Goal: Task Accomplishment & Management: Manage account settings

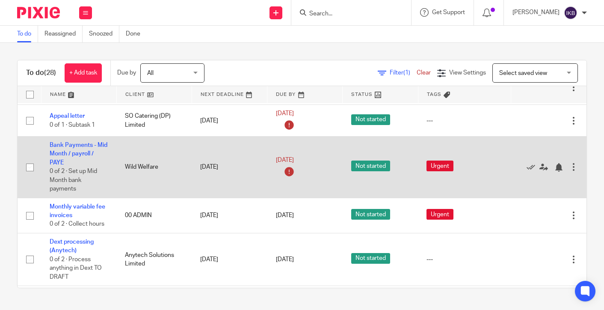
scroll to position [504, 0]
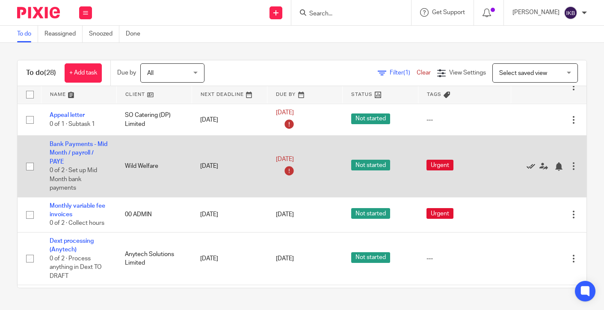
click at [529, 171] on icon at bounding box center [530, 166] width 9 height 9
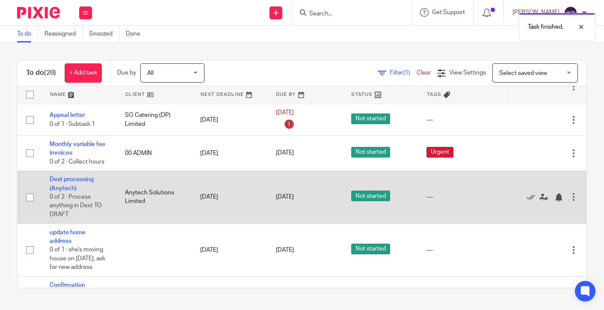
scroll to position [526, 0]
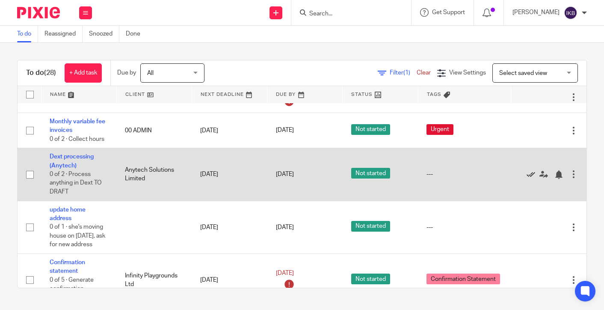
click at [530, 179] on icon at bounding box center [530, 174] width 9 height 9
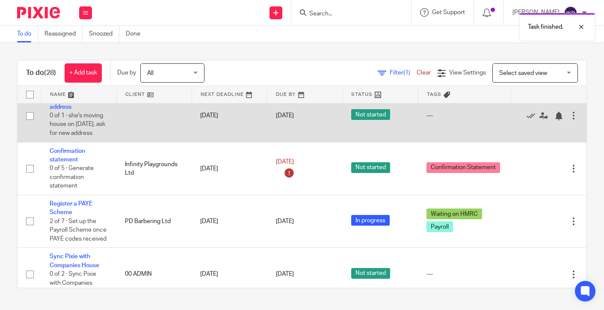
scroll to position [585, 0]
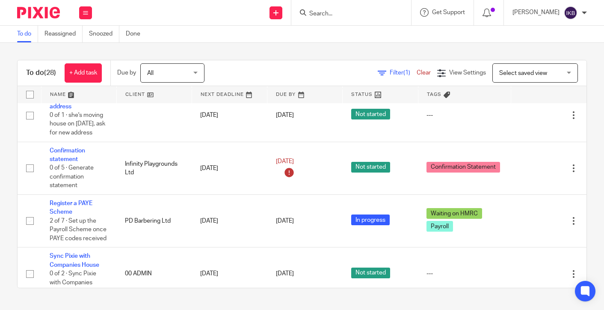
click at [308, 11] on input "Search" at bounding box center [346, 14] width 77 height 8
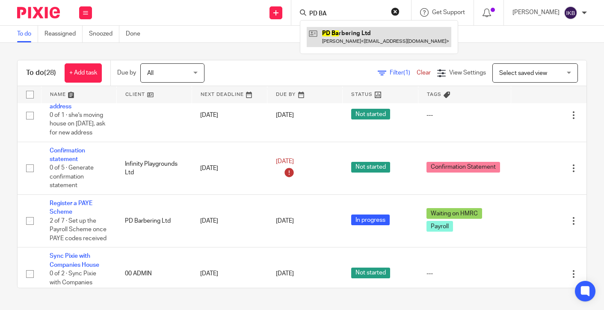
type input "PD BA"
click at [325, 36] on link at bounding box center [379, 37] width 145 height 20
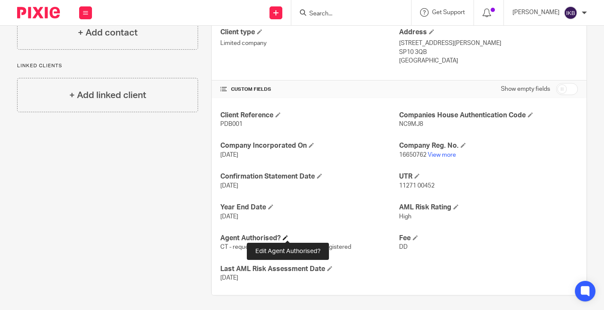
click at [288, 235] on span at bounding box center [285, 237] width 5 height 5
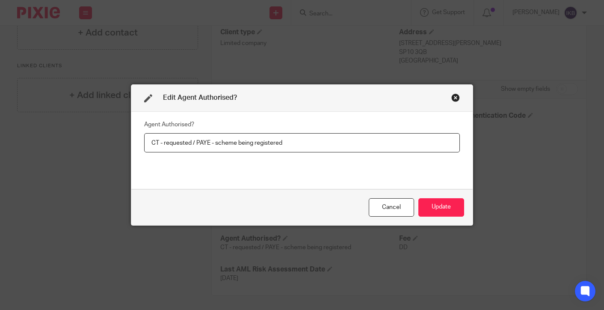
drag, startPoint x: 190, startPoint y: 142, endPoint x: 163, endPoint y: 142, distance: 26.9
click at [163, 142] on input "CT - requested / PAYE - scheme being registered" at bounding box center [302, 142] width 316 height 19
type input "CT - Y / PAYE - scheme being registered"
click at [242, 165] on div "Agent Authorised? CT - Y / PAYE - scheme being registered" at bounding box center [302, 150] width 316 height 64
click at [447, 209] on button "Update" at bounding box center [441, 207] width 46 height 18
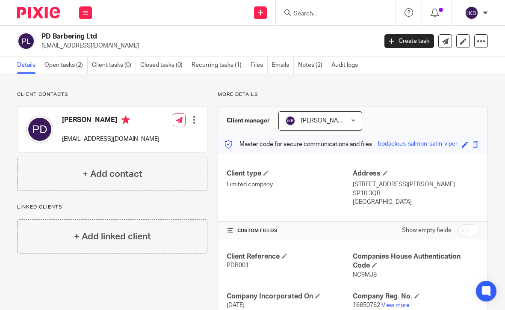
click at [299, 18] on div at bounding box center [336, 12] width 120 height 25
click at [303, 15] on input "Search" at bounding box center [331, 14] width 77 height 8
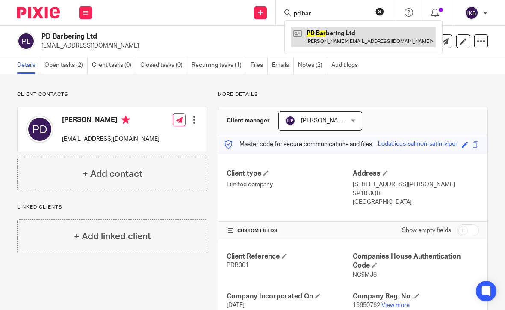
type input "pd bar"
click at [311, 30] on link at bounding box center [363, 37] width 145 height 20
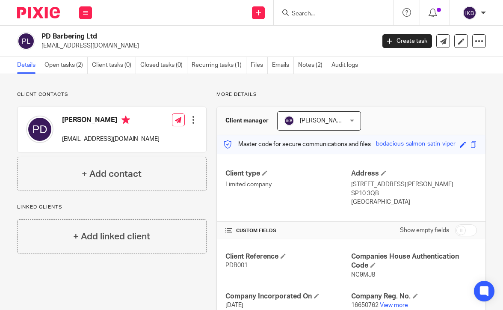
click at [208, 106] on div "More details Client manager Isabelle Kennedy-Brown Isabelle Kennedy-Brown Aimee…" at bounding box center [346, 268] width 279 height 354
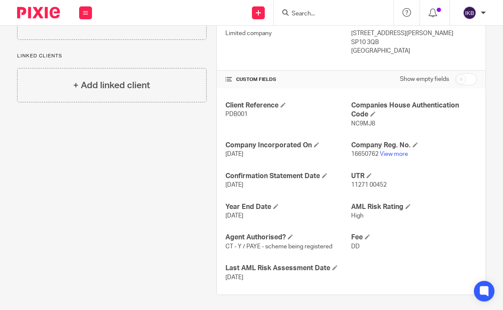
scroll to position [150, 0]
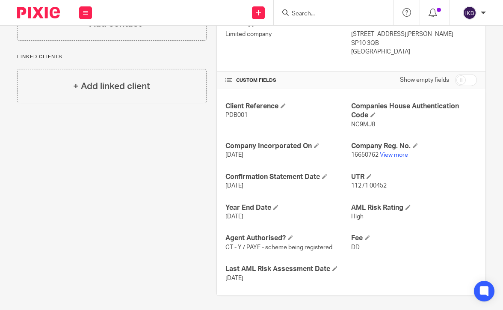
click at [460, 83] on input "checkbox" at bounding box center [466, 80] width 22 height 12
checkbox input "true"
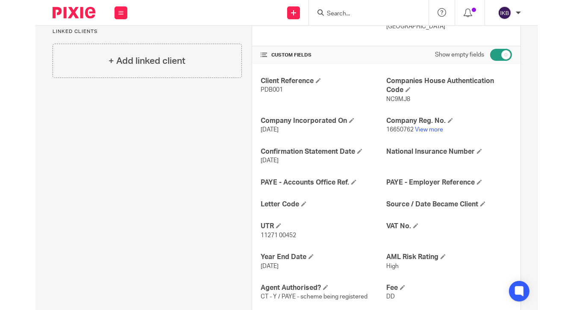
scroll to position [189, 0]
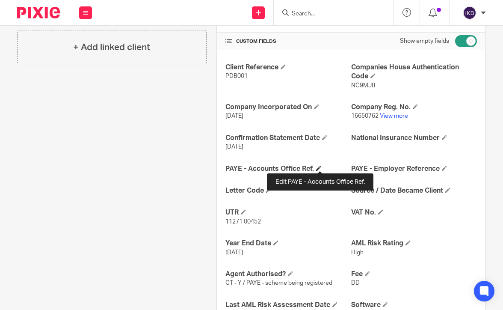
click at [319, 165] on span at bounding box center [318, 167] width 5 height 5
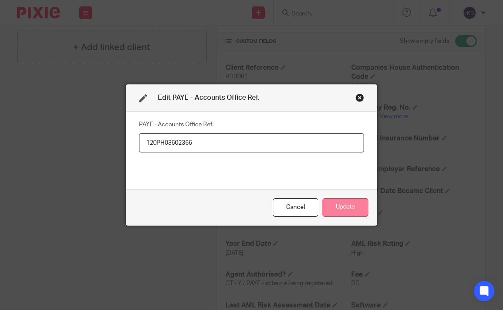
type input "120PH03602366"
click at [348, 209] on button "Update" at bounding box center [345, 207] width 46 height 18
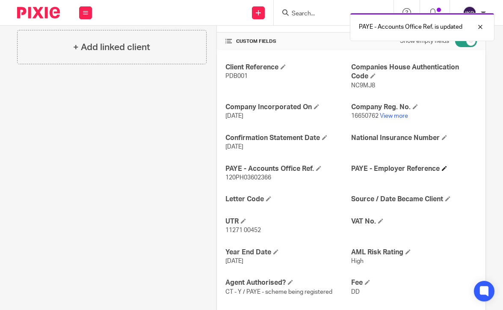
click at [442, 166] on h4 "PAYE - Employer Reference" at bounding box center [414, 168] width 126 height 9
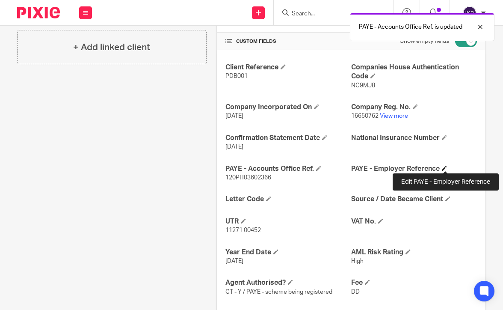
click at [444, 165] on span at bounding box center [444, 167] width 5 height 5
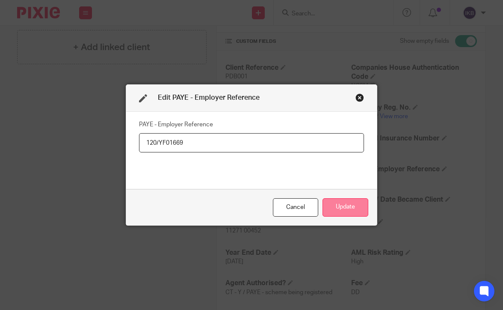
type input "120/YF01669"
click at [341, 203] on button "Update" at bounding box center [345, 207] width 46 height 18
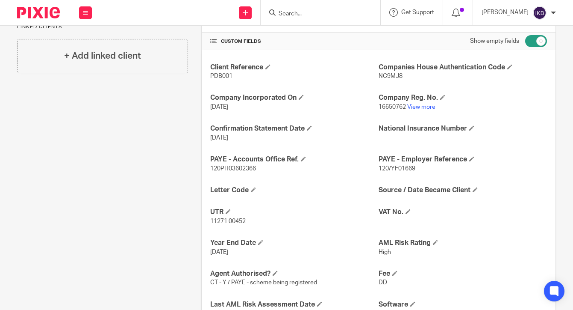
click at [505, 42] on input "checkbox" at bounding box center [536, 41] width 22 height 12
checkbox input "false"
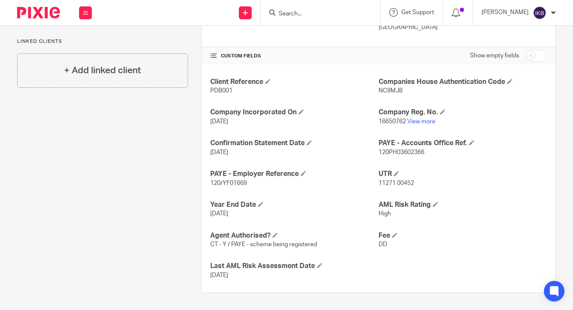
scroll to position [171, 0]
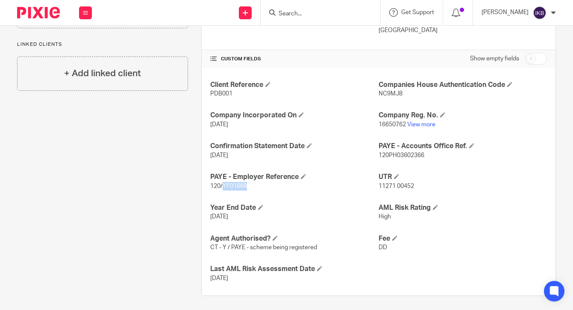
drag, startPoint x: 253, startPoint y: 181, endPoint x: 224, endPoint y: 183, distance: 28.3
click at [224, 183] on p "120/YF01669" at bounding box center [294, 186] width 168 height 9
copy span "YF01669"
click at [487, 166] on div "Client Reference PDB001 Companies House Authentication Code NC9MJ8 Company Inco…" at bounding box center [379, 182] width 354 height 228
drag, startPoint x: 426, startPoint y: 154, endPoint x: 377, endPoint y: 154, distance: 49.2
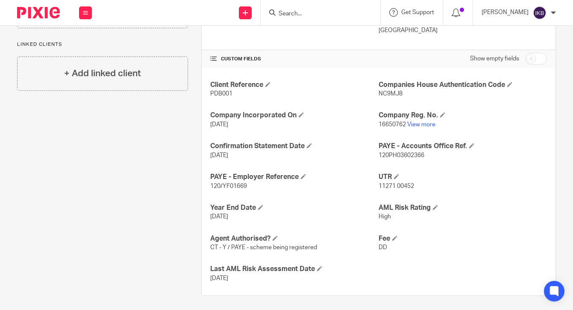
click at [377, 154] on div "Client Reference PDB001 Companies House Authentication Code NC9MJ8 Company Inco…" at bounding box center [379, 182] width 354 height 228
click at [407, 153] on span "120PH03602366" at bounding box center [402, 155] width 46 height 6
click at [349, 212] on p "31 Aug 2026" at bounding box center [294, 216] width 168 height 9
click at [158, 226] on div "Client contacts Pete Down peterdown@hotmail.com Edit contact Create client from…" at bounding box center [96, 108] width 184 height 376
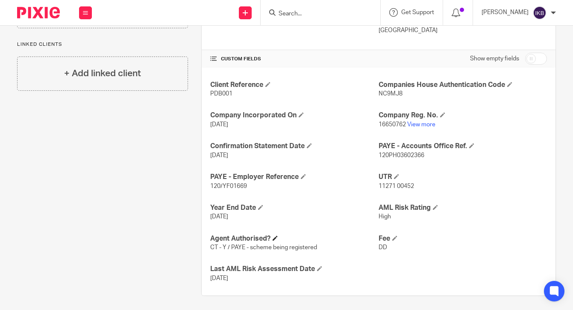
click at [280, 234] on h4 "Agent Authorised?" at bounding box center [294, 238] width 168 height 9
click at [277, 235] on span at bounding box center [275, 237] width 5 height 5
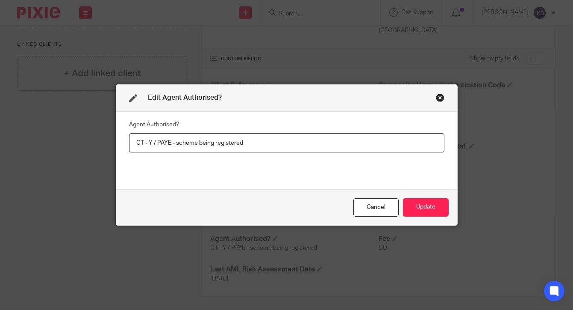
drag, startPoint x: 247, startPoint y: 142, endPoint x: 175, endPoint y: 140, distance: 72.3
click at [175, 140] on input "CT - Y / PAYE - scheme being registered" at bounding box center [287, 142] width 316 height 19
type input "CT - Y / PAYE - requested"
click at [429, 201] on button "Update" at bounding box center [426, 207] width 46 height 18
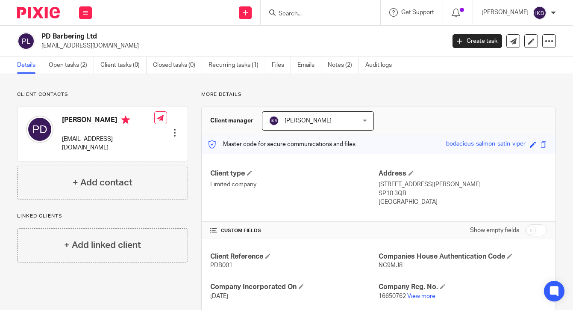
scroll to position [0, 0]
click at [133, 171] on div "+ Add contact" at bounding box center [102, 182] width 171 height 34
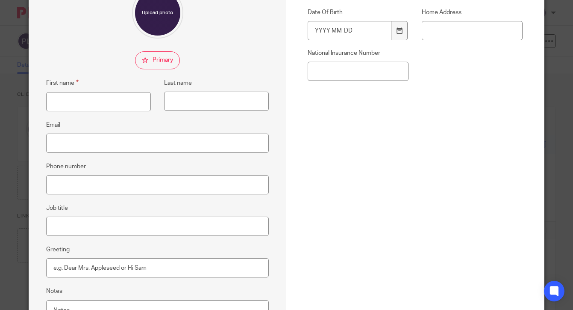
scroll to position [106, 0]
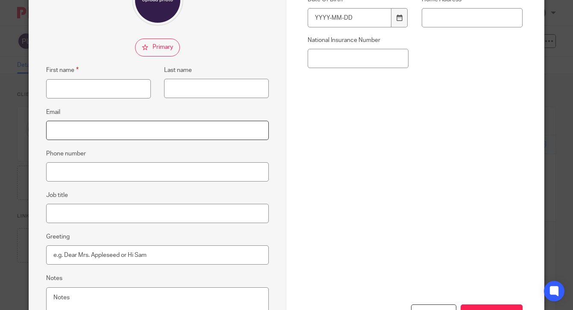
paste input "peterdown123@icloud.com"
type input "peterdown123@icloud.com"
type input "Pete"
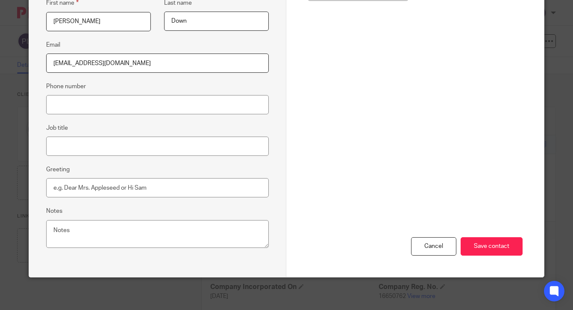
scroll to position [173, 0]
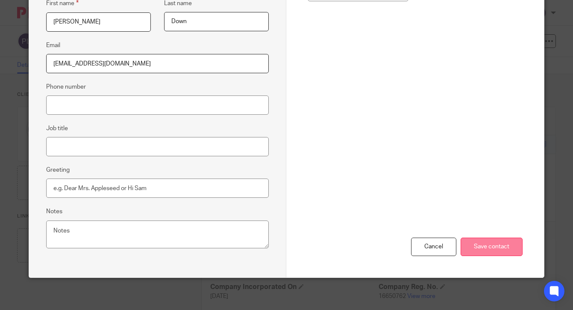
type input "Down"
click at [493, 248] on input "Save contact" at bounding box center [492, 246] width 62 height 18
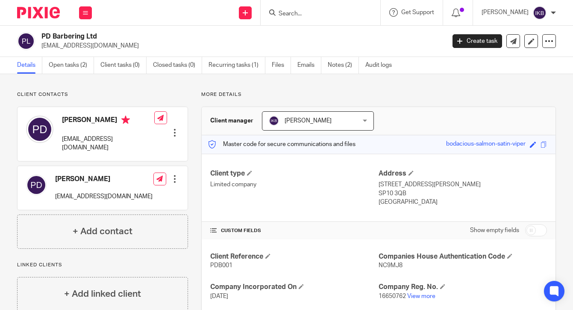
click at [46, 14] on img at bounding box center [38, 13] width 43 height 12
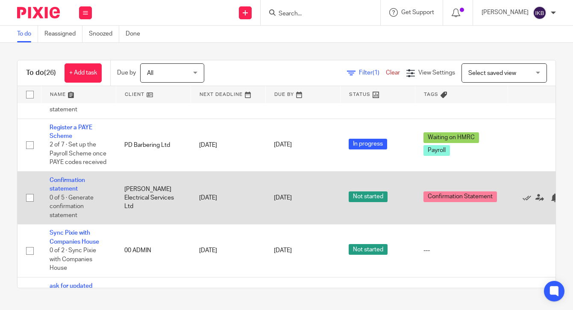
scroll to position [668, 0]
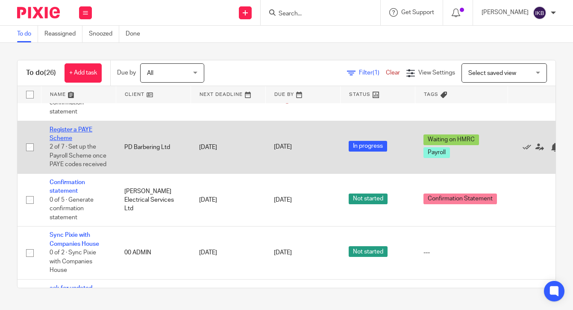
click at [83, 141] on link "Register a PAYE Scheme" at bounding box center [71, 134] width 43 height 15
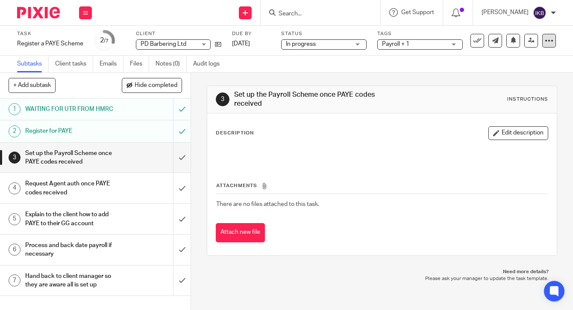
click at [550, 41] on icon at bounding box center [549, 40] width 9 height 9
click at [461, 62] on div "Subtasks Client tasks Emails Files Notes (0) Audit logs" at bounding box center [286, 64] width 573 height 17
click at [316, 10] on input "Search" at bounding box center [316, 14] width 77 height 8
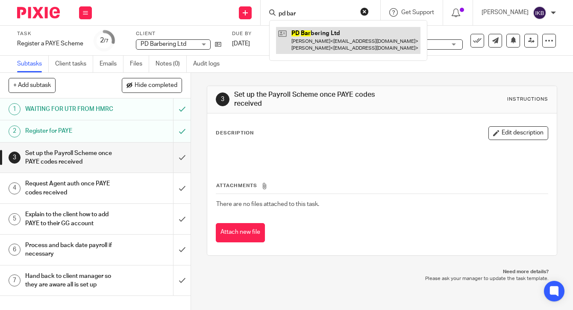
type input "pd bar"
click at [307, 41] on link at bounding box center [348, 40] width 145 height 27
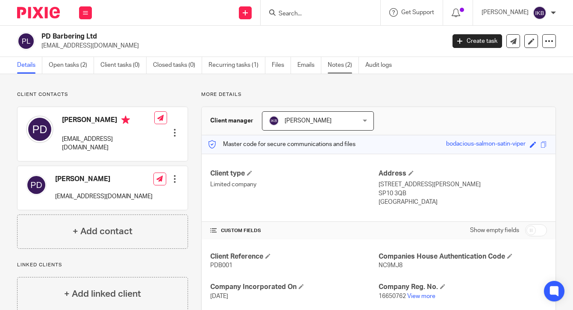
click at [338, 69] on link "Notes (2)" at bounding box center [343, 65] width 31 height 17
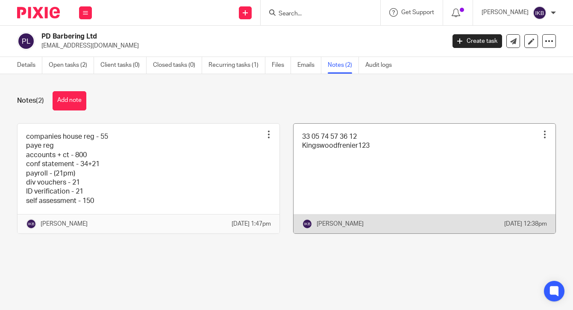
click at [316, 170] on link at bounding box center [425, 179] width 262 height 110
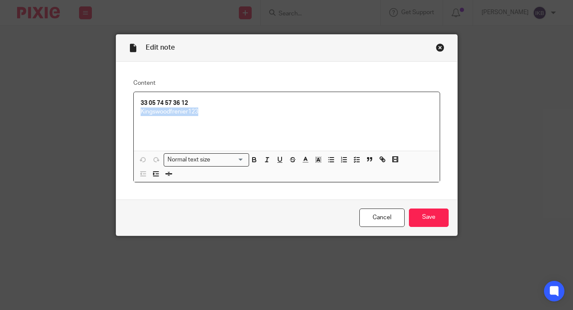
drag, startPoint x: 210, startPoint y: 109, endPoint x: 139, endPoint y: 109, distance: 71.0
click at [139, 109] on div "33 05 74 57 36 12 Kingswoodfrenier123" at bounding box center [287, 121] width 306 height 59
copy p "Kingswoodfrenier123"
drag, startPoint x: 195, startPoint y: 103, endPoint x: 136, endPoint y: 103, distance: 59.4
click at [136, 103] on div "33 05 74 57 36 12 Kingswoodfrenier123" at bounding box center [287, 121] width 306 height 59
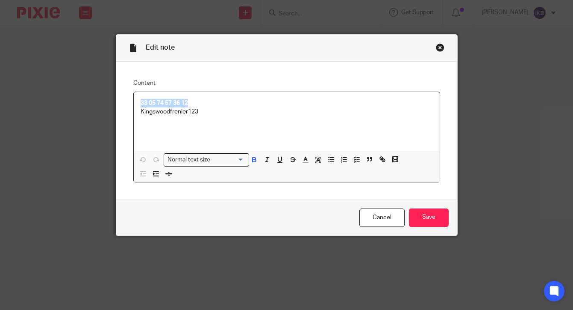
copy strong "33 05 74 57 36 12"
click at [444, 45] on div "Close this dialog window" at bounding box center [440, 47] width 9 height 9
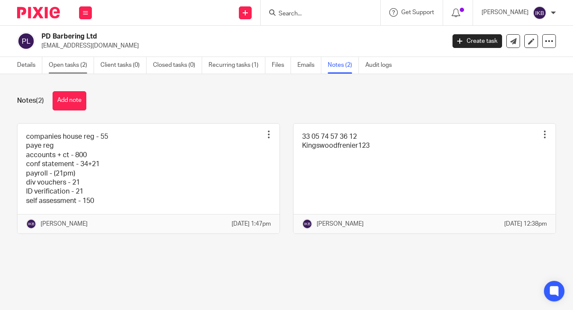
click at [77, 63] on link "Open tasks (2)" at bounding box center [71, 65] width 45 height 17
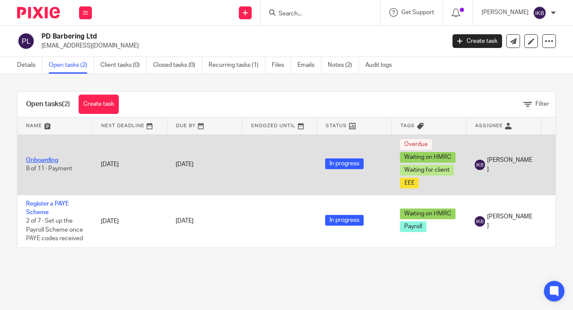
click at [53, 161] on link "Onboarding" at bounding box center [42, 160] width 32 height 6
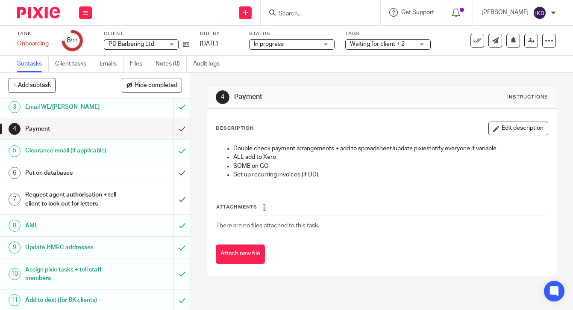
scroll to position [46, 0]
click at [183, 199] on input "submit" at bounding box center [95, 199] width 191 height 30
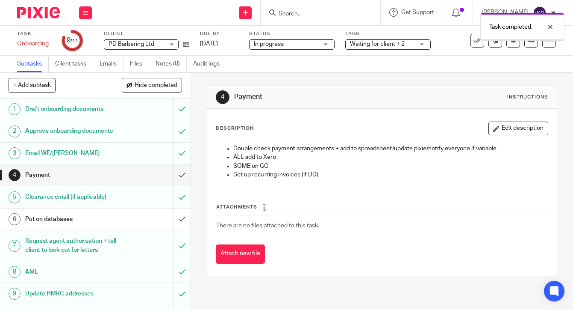
click at [106, 219] on h1 "Put on databases" at bounding box center [71, 218] width 93 height 13
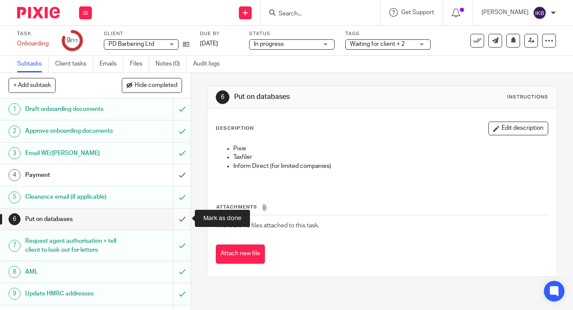
click at [180, 221] on input "submit" at bounding box center [95, 218] width 191 height 21
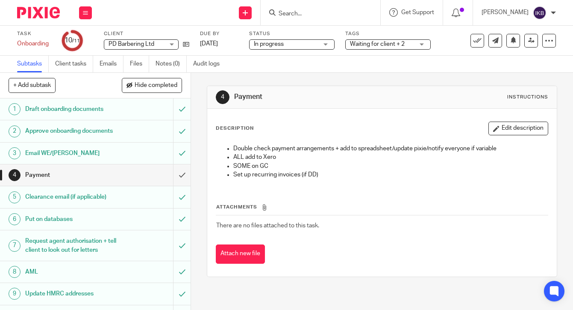
click at [283, 17] on input "Search" at bounding box center [316, 14] width 77 height 8
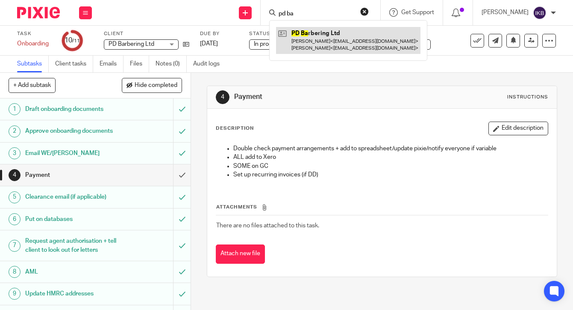
type input "pd ba"
click at [311, 34] on link at bounding box center [348, 40] width 145 height 27
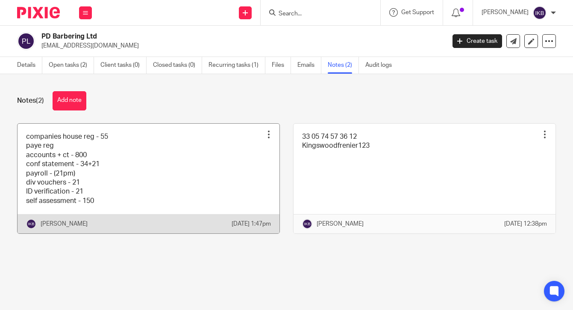
click at [225, 160] on link at bounding box center [149, 179] width 262 height 110
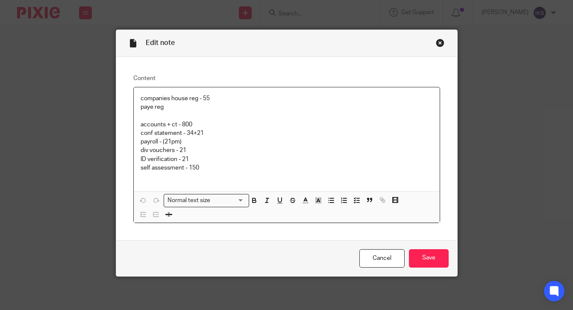
scroll to position [4, 0]
click at [439, 46] on div "Close this dialog window" at bounding box center [440, 43] width 9 height 9
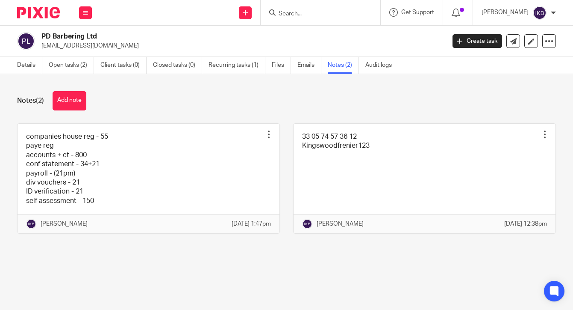
click at [39, 13] on img at bounding box center [38, 13] width 43 height 12
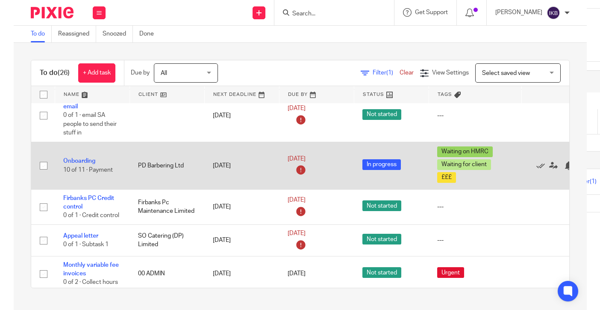
scroll to position [394, 0]
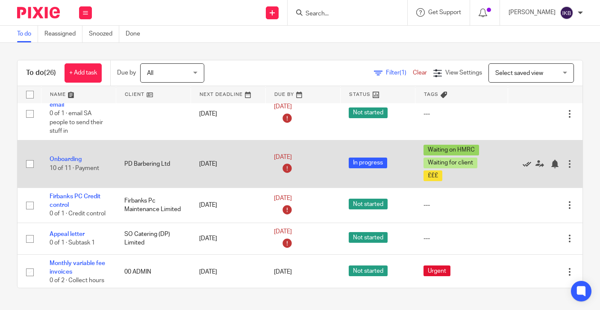
click at [528, 159] on icon at bounding box center [527, 163] width 9 height 9
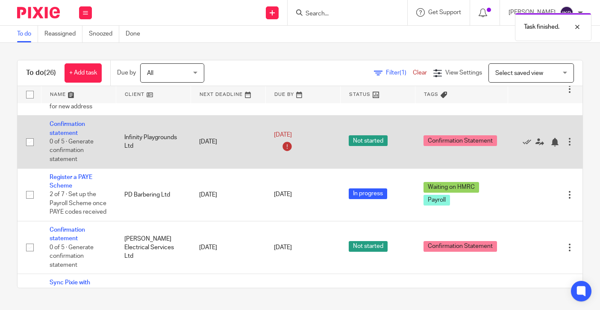
scroll to position [573, 0]
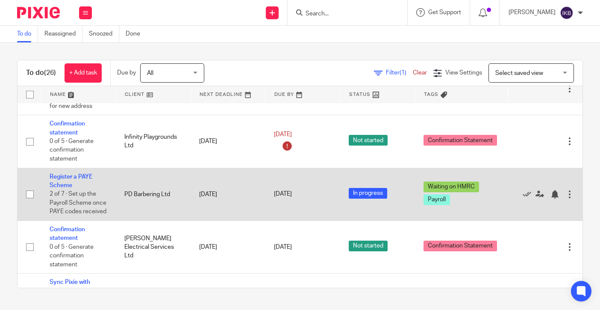
click at [62, 189] on td "Register a PAYE Scheme 2 of 7 · Set up the Payroll Scheme once PAYE codes recei…" at bounding box center [78, 194] width 75 height 53
click at [64, 188] on link "Register a PAYE Scheme" at bounding box center [71, 181] width 43 height 15
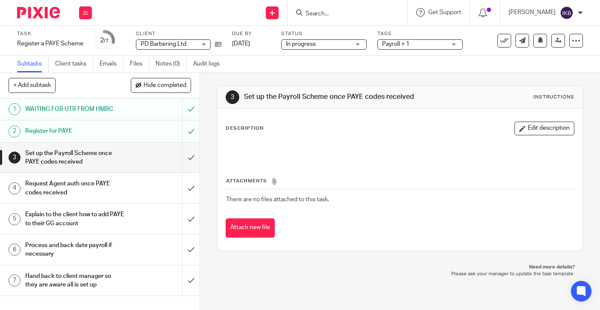
click at [43, 15] on img at bounding box center [38, 13] width 43 height 12
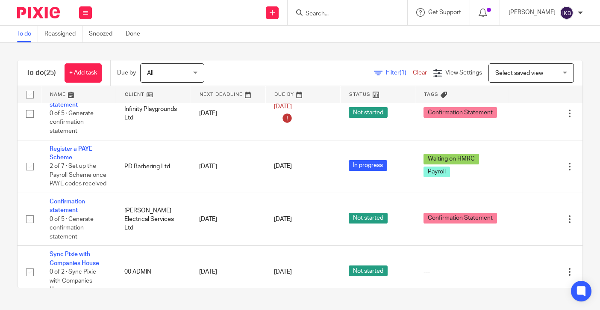
scroll to position [610, 0]
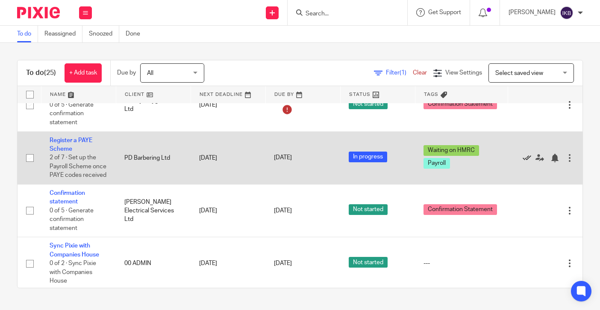
click at [527, 162] on icon at bounding box center [527, 157] width 9 height 9
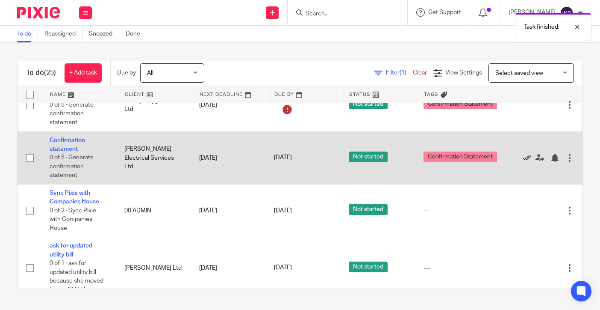
click at [524, 162] on icon at bounding box center [527, 157] width 9 height 9
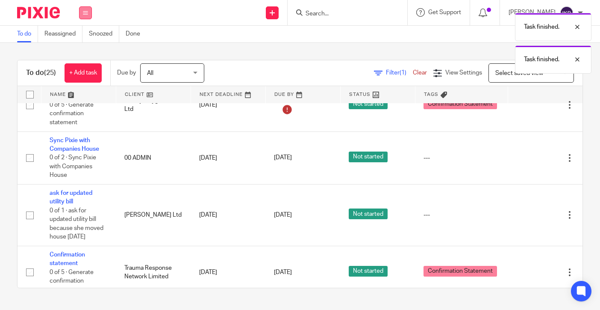
click at [84, 13] on icon at bounding box center [85, 12] width 5 height 5
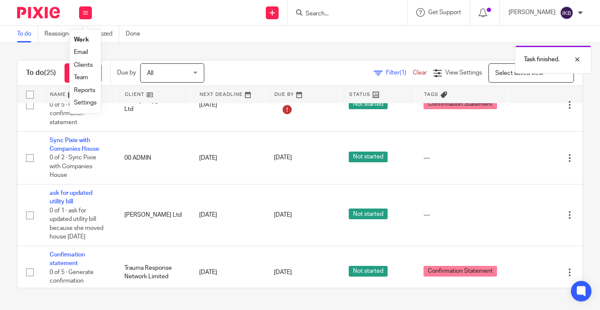
click at [88, 67] on link "Clients" at bounding box center [83, 65] width 19 height 6
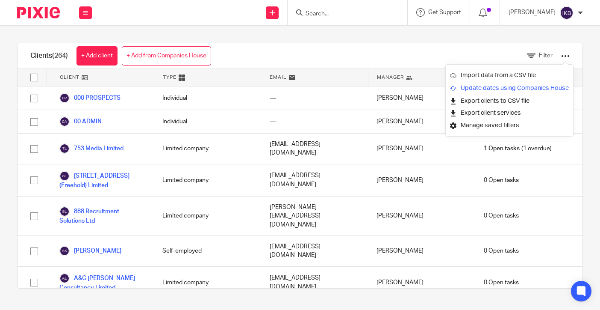
click at [515, 91] on link "Update dates using Companies House" at bounding box center [509, 88] width 119 height 13
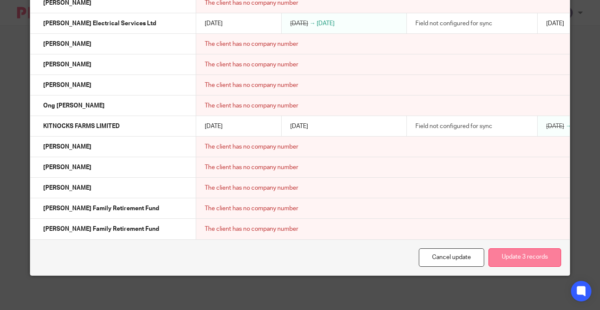
scroll to position [3027, 0]
click at [522, 249] on button "Update 3 records" at bounding box center [525, 257] width 73 height 18
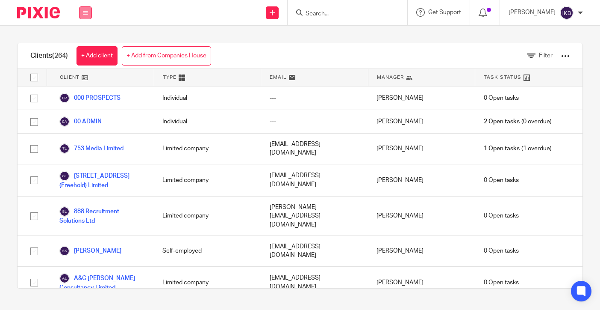
click at [85, 16] on button at bounding box center [85, 12] width 13 height 13
click at [86, 38] on link "Work" at bounding box center [81, 40] width 14 height 6
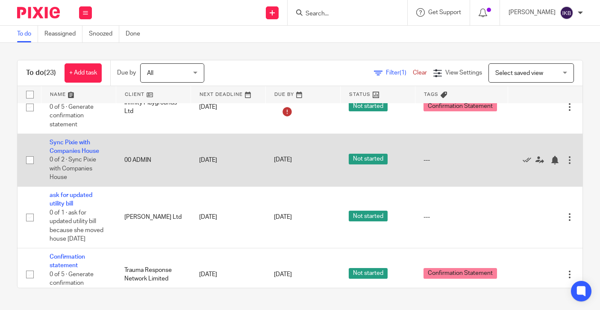
scroll to position [574, 0]
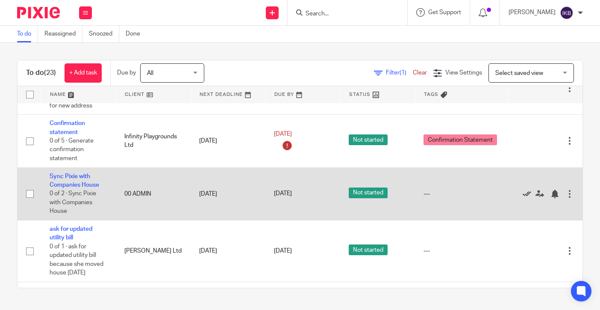
click at [527, 198] on icon at bounding box center [527, 193] width 9 height 9
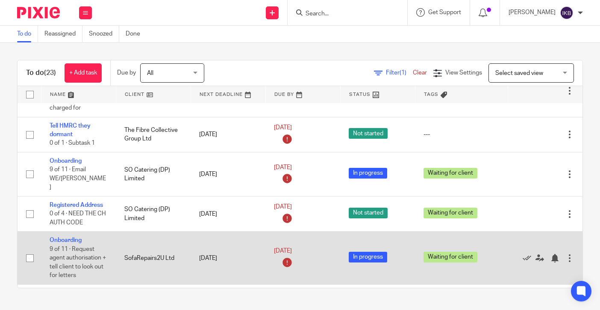
scroll to position [161, 0]
